Goal: Transaction & Acquisition: Purchase product/service

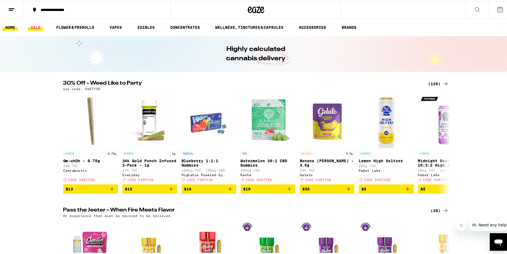
click at [42, 25] on link "SALE" at bounding box center [35, 26] width 15 height 7
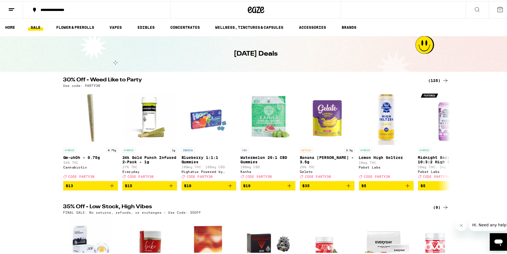
click at [442, 76] on icon at bounding box center [445, 79] width 7 height 7
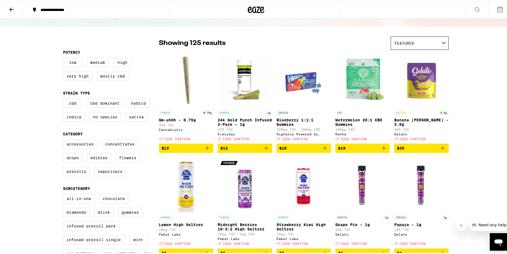
scroll to position [28, 0]
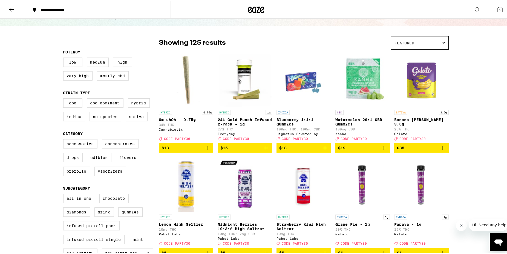
click at [463, 225] on button "Close message from company" at bounding box center [460, 225] width 11 height 11
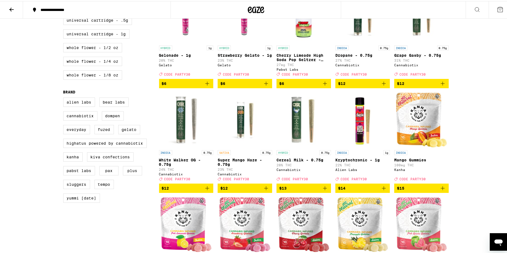
scroll to position [307, 0]
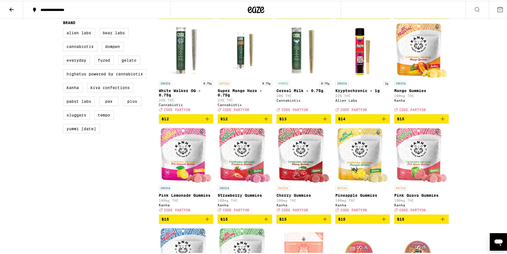
scroll to position [418, 0]
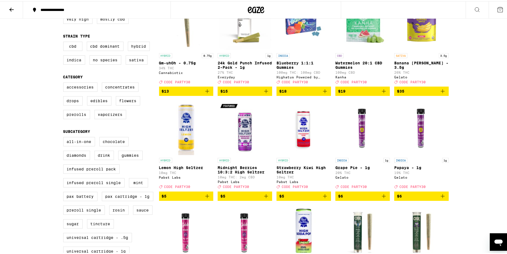
scroll to position [84, 0]
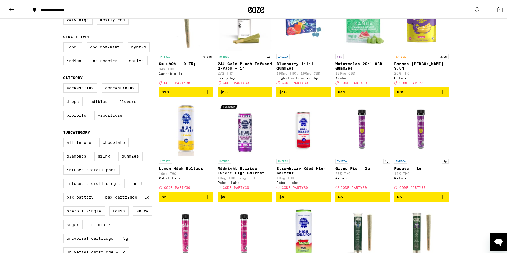
click at [128, 100] on label "Flowers" at bounding box center [128, 100] width 24 height 9
click at [65, 83] on input "Flowers" at bounding box center [64, 83] width 0 height 0
checkbox input "true"
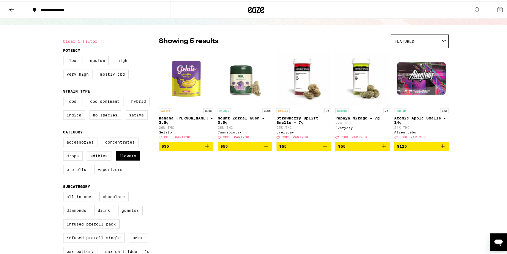
scroll to position [28, 0]
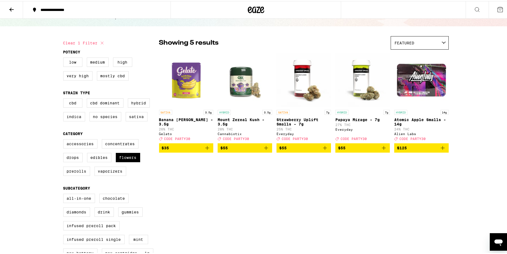
click at [205, 149] on icon "Add to bag" at bounding box center [207, 147] width 4 height 4
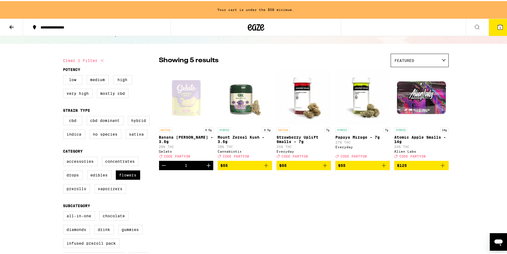
scroll to position [45, 0]
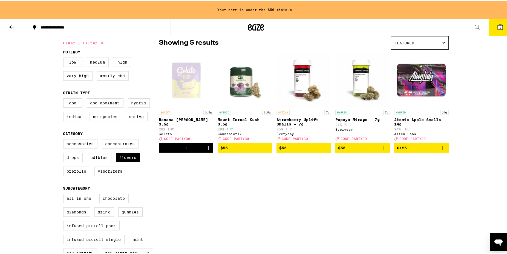
click at [327, 151] on button "$55" at bounding box center [303, 146] width 54 height 9
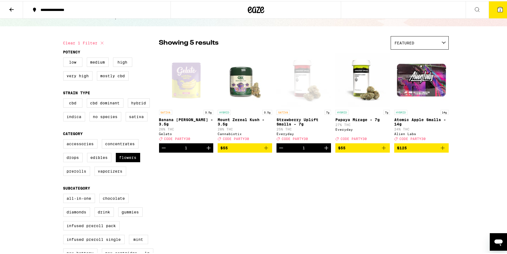
scroll to position [0, 0]
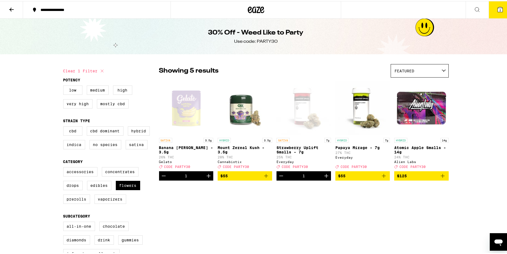
click at [497, 7] on icon at bounding box center [499, 8] width 5 height 5
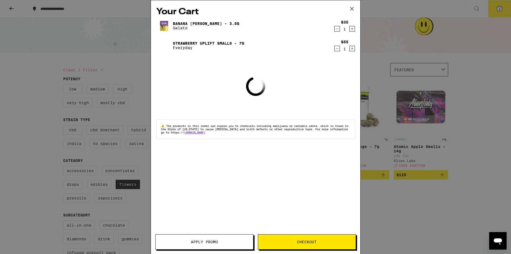
click at [204, 240] on span "Apply Promo" at bounding box center [204, 242] width 27 height 4
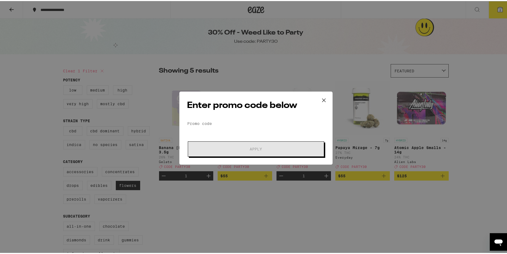
drag, startPoint x: 233, startPoint y: 129, endPoint x: 231, endPoint y: 120, distance: 9.4
click at [233, 128] on form "Promo Code Apply" at bounding box center [255, 136] width 137 height 37
click at [231, 120] on input "Promo Code" at bounding box center [255, 122] width 137 height 8
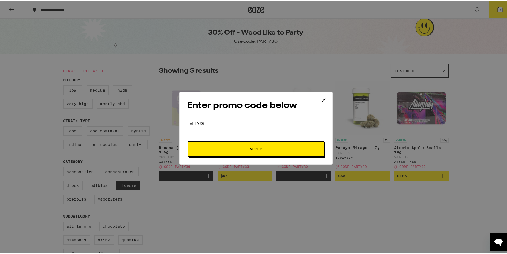
type input "party30"
click at [242, 147] on span "Apply" at bounding box center [255, 148] width 98 height 4
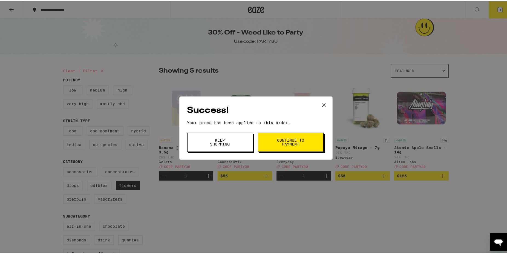
click at [292, 143] on span "Continue to payment" at bounding box center [291, 141] width 28 height 8
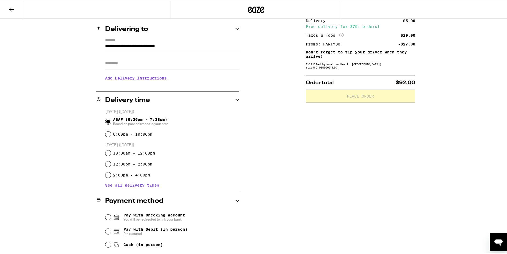
scroll to position [121, 0]
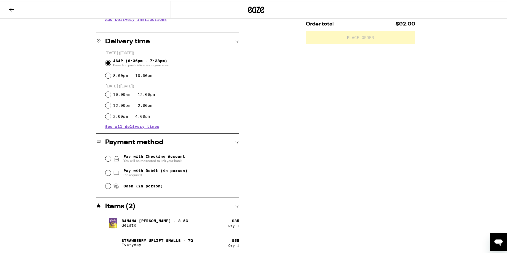
click at [131, 167] on div "Pay with Debit (in person) Pin required" at bounding box center [172, 171] width 134 height 14
click at [135, 170] on span "Pay with Debit (in person)" at bounding box center [155, 169] width 64 height 4
click at [111, 170] on input "Pay with Debit (in person) Pin required" at bounding box center [107, 171] width 5 height 5
radio input "true"
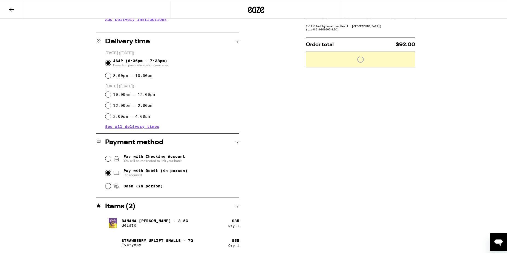
click at [393, 145] on div "Subtotal $90.00 Delivery $5.00 Free delivery for $75+ orders! Taxes & Fees More…" at bounding box center [359, 100] width 109 height 308
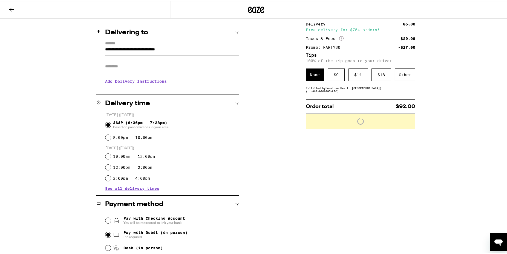
scroll to position [9, 0]
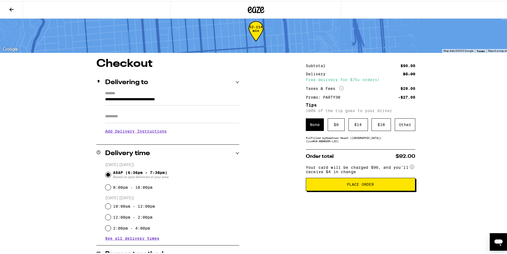
click at [338, 185] on span "Place Order" at bounding box center [360, 183] width 100 height 4
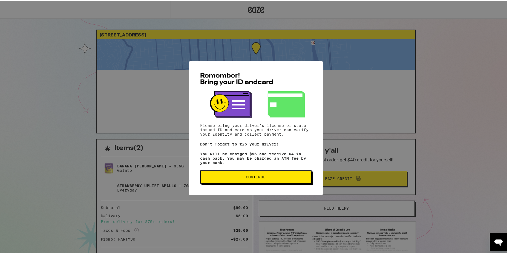
click at [280, 178] on span "Continue" at bounding box center [256, 176] width 102 height 4
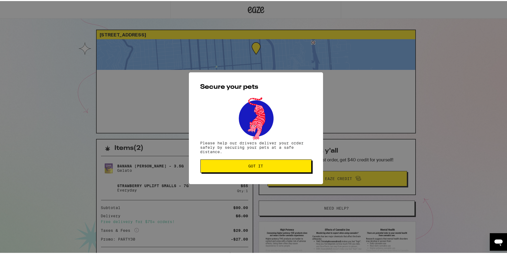
click at [262, 160] on button "Got it" at bounding box center [255, 164] width 111 height 13
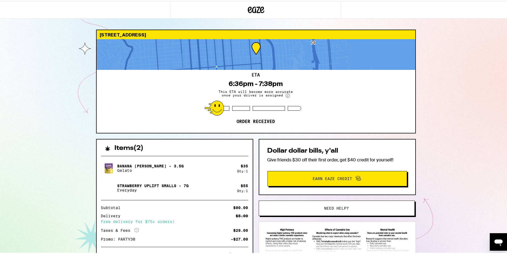
click at [481, 135] on div "[STREET_ADDRESS] ETA 6:36pm - 7:38pm This ETA will become more accurate once yo…" at bounding box center [255, 153] width 511 height 307
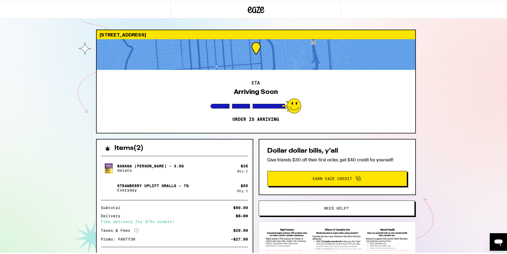
click at [434, 126] on div "[GEOGRAPHIC_DATA] 94110 ETA Arriving Soon Order is arriving Items ( 2 ) Banana …" at bounding box center [255, 153] width 511 height 307
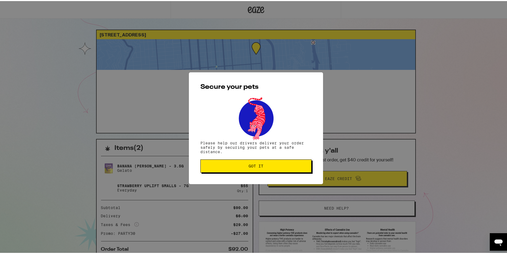
click at [249, 168] on button "Got it" at bounding box center [255, 164] width 111 height 13
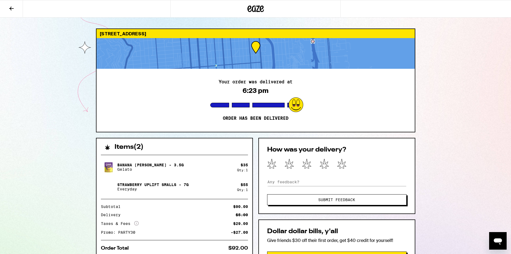
click at [462, 148] on div "[GEOGRAPHIC_DATA] 94110 Your order was delivered at 6:23 pm Order has been deli…" at bounding box center [255, 190] width 511 height 380
click at [135, 179] on div "Strawberry Uplift Smalls - 7g Everyday" at bounding box center [169, 186] width 136 height 15
drag, startPoint x: 143, startPoint y: 176, endPoint x: 143, endPoint y: 162, distance: 13.1
click at [144, 164] on div "Banana [PERSON_NAME] - 3.5g Gelato $ 35 Qty: 1 Strawberry Uplift Smalls - 7g Ev…" at bounding box center [174, 176] width 147 height 35
click at [203, 187] on div "Strawberry Uplift Smalls - 7g Everyday" at bounding box center [169, 186] width 136 height 15
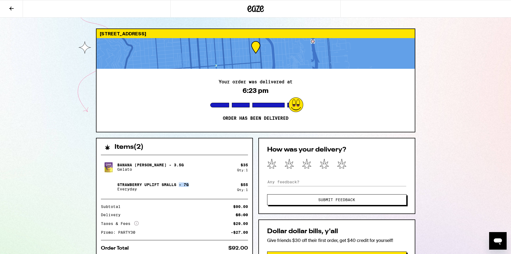
click at [179, 178] on div "Banana [PERSON_NAME] - 3.5g Gelato $ 35 Qty: 1 Strawberry Uplift Smalls - 7g Ev…" at bounding box center [174, 176] width 147 height 35
drag, startPoint x: 174, startPoint y: 178, endPoint x: 220, endPoint y: 288, distance: 119.4
click at [220, 253] on div "Banana [PERSON_NAME] - 3.5g Gelato $ 35 Qty: 1 Strawberry Uplift Smalls - 7g Ev…" at bounding box center [175, 214] width 156 height 129
click at [322, 157] on div "How was your delivery? Submit Feedback" at bounding box center [336, 176] width 157 height 76
click at [325, 80] on div "Your order was delivered at 6:23 pm Order has been delivered" at bounding box center [256, 100] width 318 height 63
